Goal: Find specific page/section: Find specific page/section

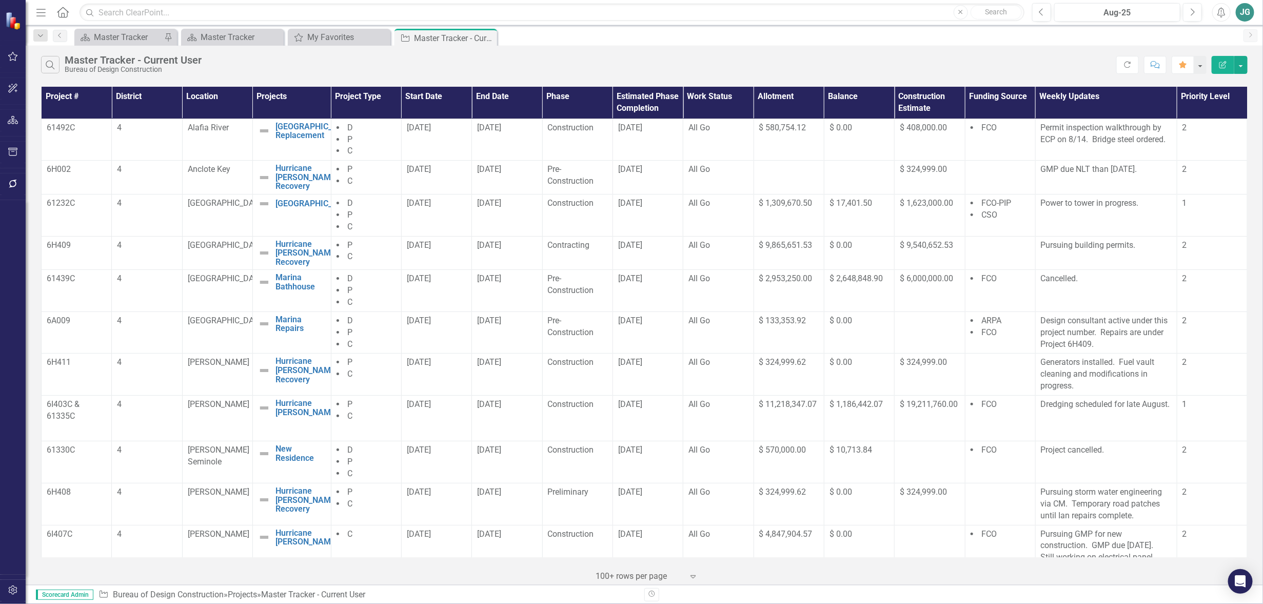
click at [17, 58] on icon "button" at bounding box center [13, 56] width 11 height 8
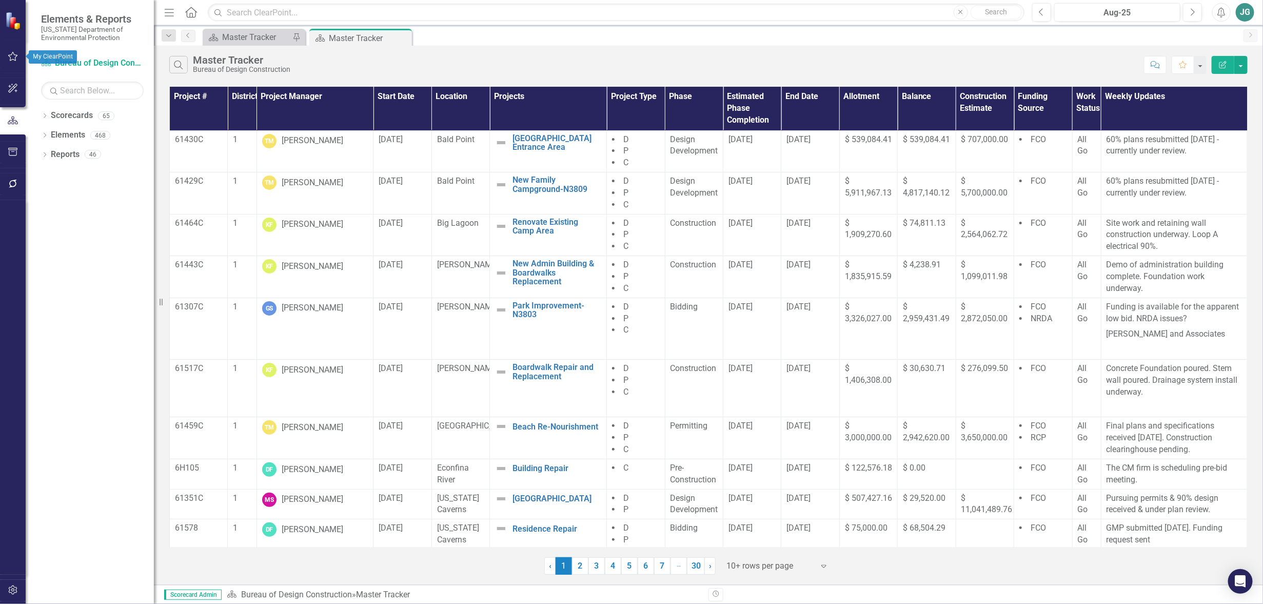
click at [6, 49] on button "button" at bounding box center [13, 57] width 23 height 22
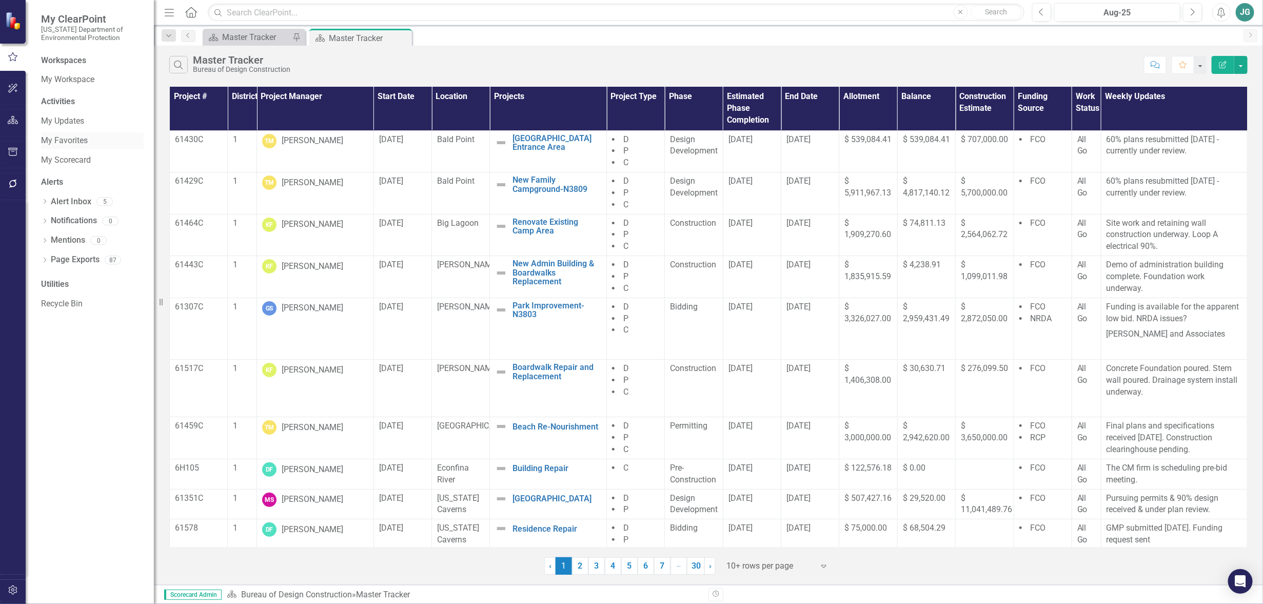
click at [63, 139] on link "My Favorites" at bounding box center [92, 141] width 103 height 12
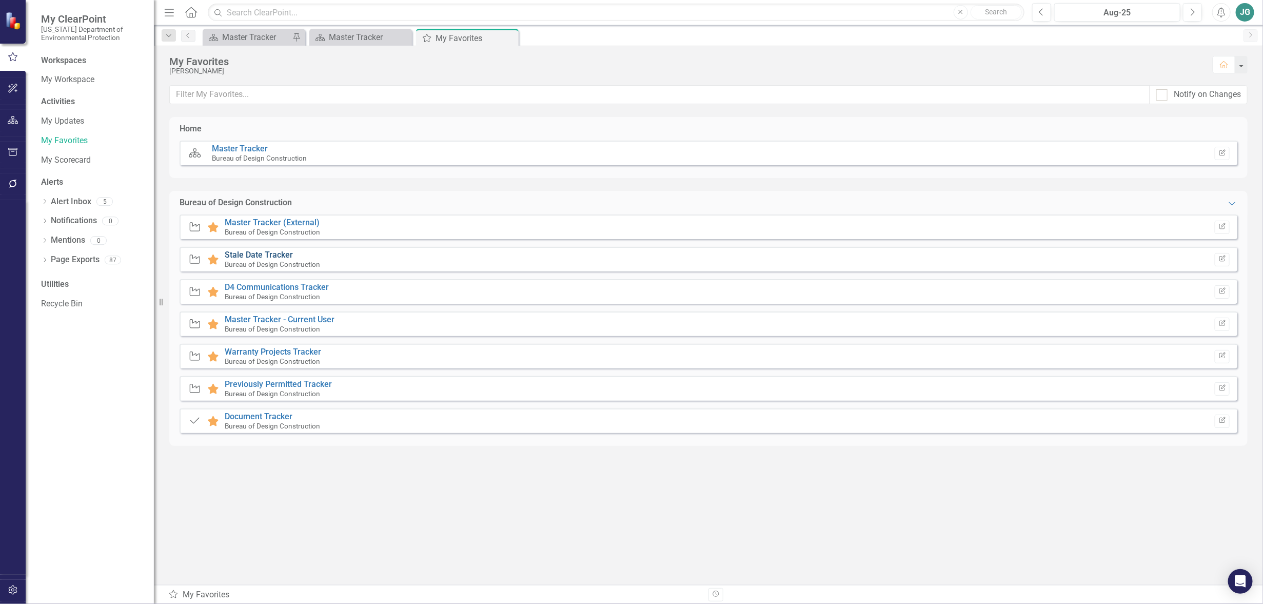
click at [273, 257] on link "Stale Date Tracker" at bounding box center [259, 255] width 68 height 10
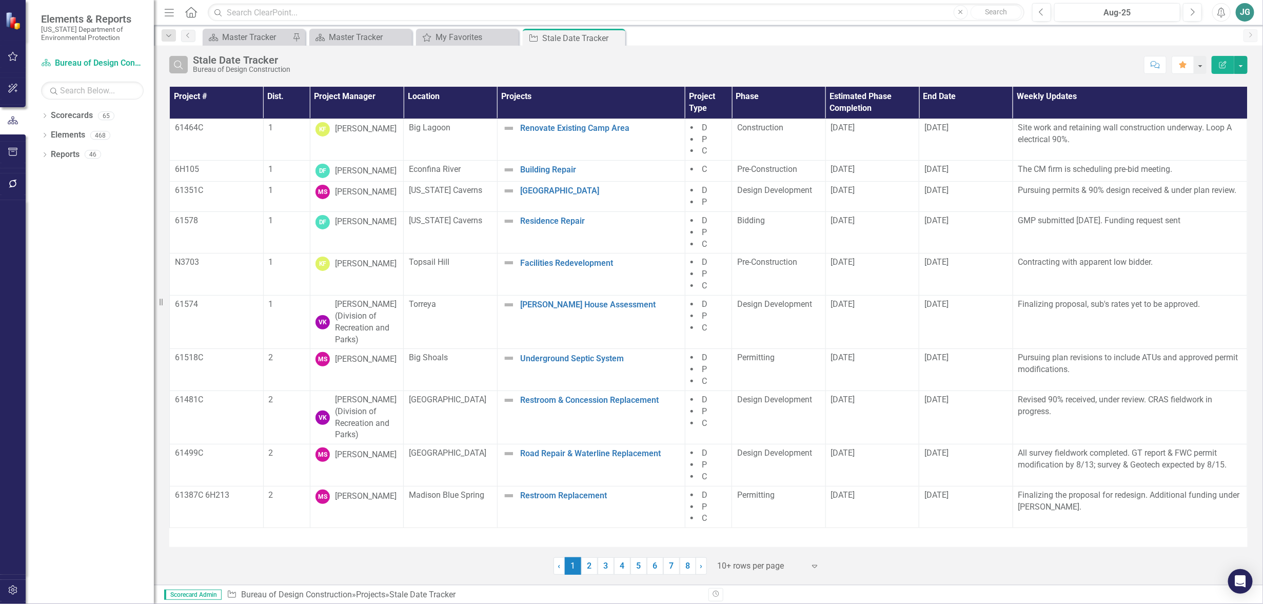
click at [180, 63] on icon "Search" at bounding box center [178, 64] width 11 height 9
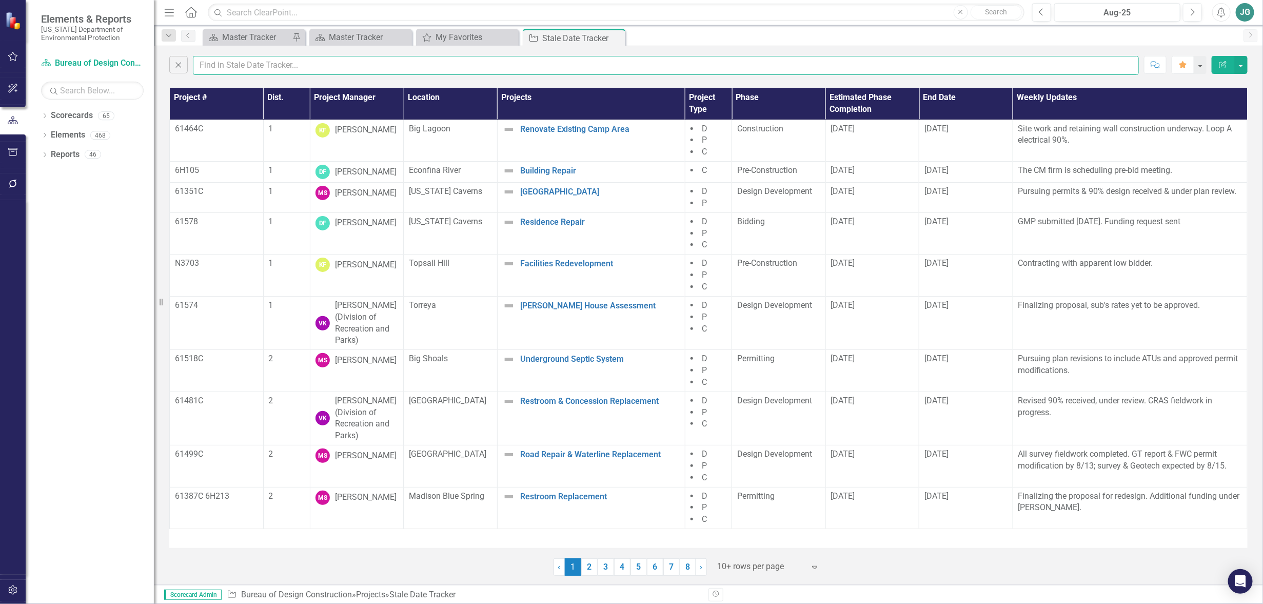
click at [274, 65] on input "text" at bounding box center [666, 65] width 946 height 19
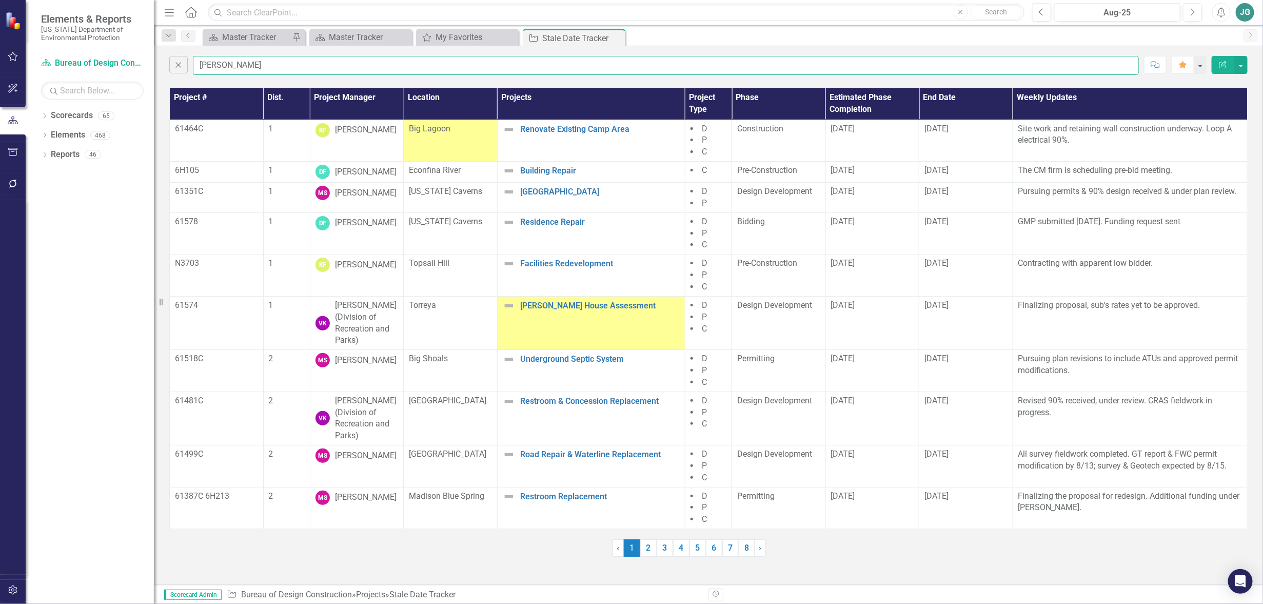
type input "goss"
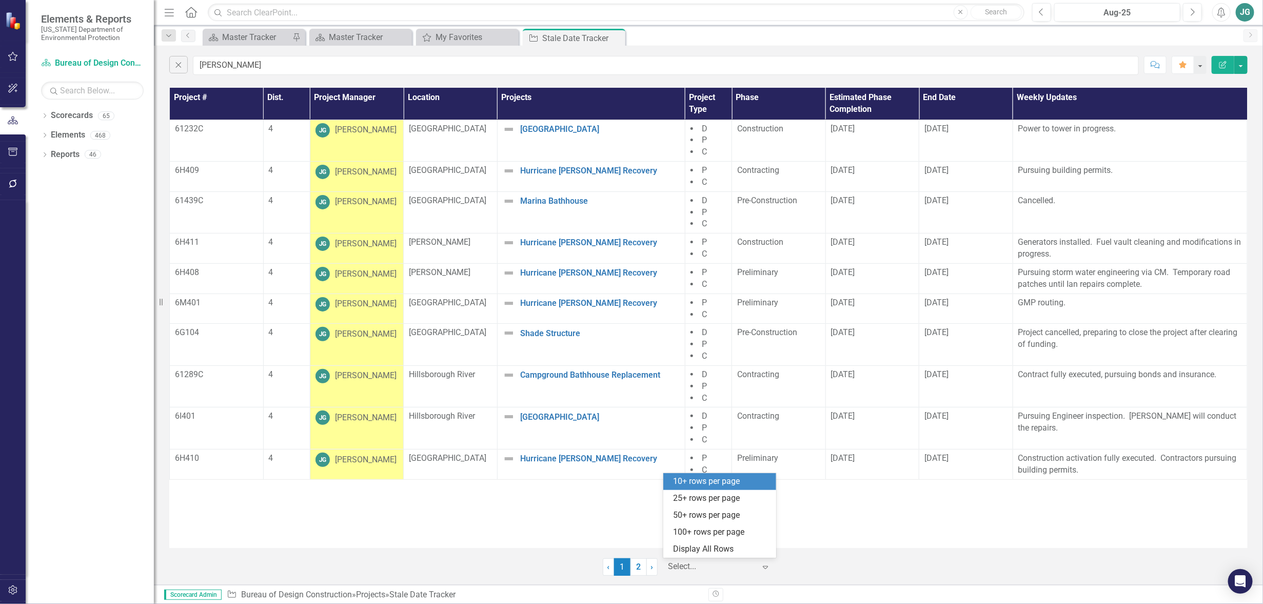
click at [767, 565] on icon "Expand" at bounding box center [766, 567] width 10 height 8
click at [753, 550] on div "Display All Rows" at bounding box center [722, 549] width 96 height 12
